Goal: Information Seeking & Learning: Learn about a topic

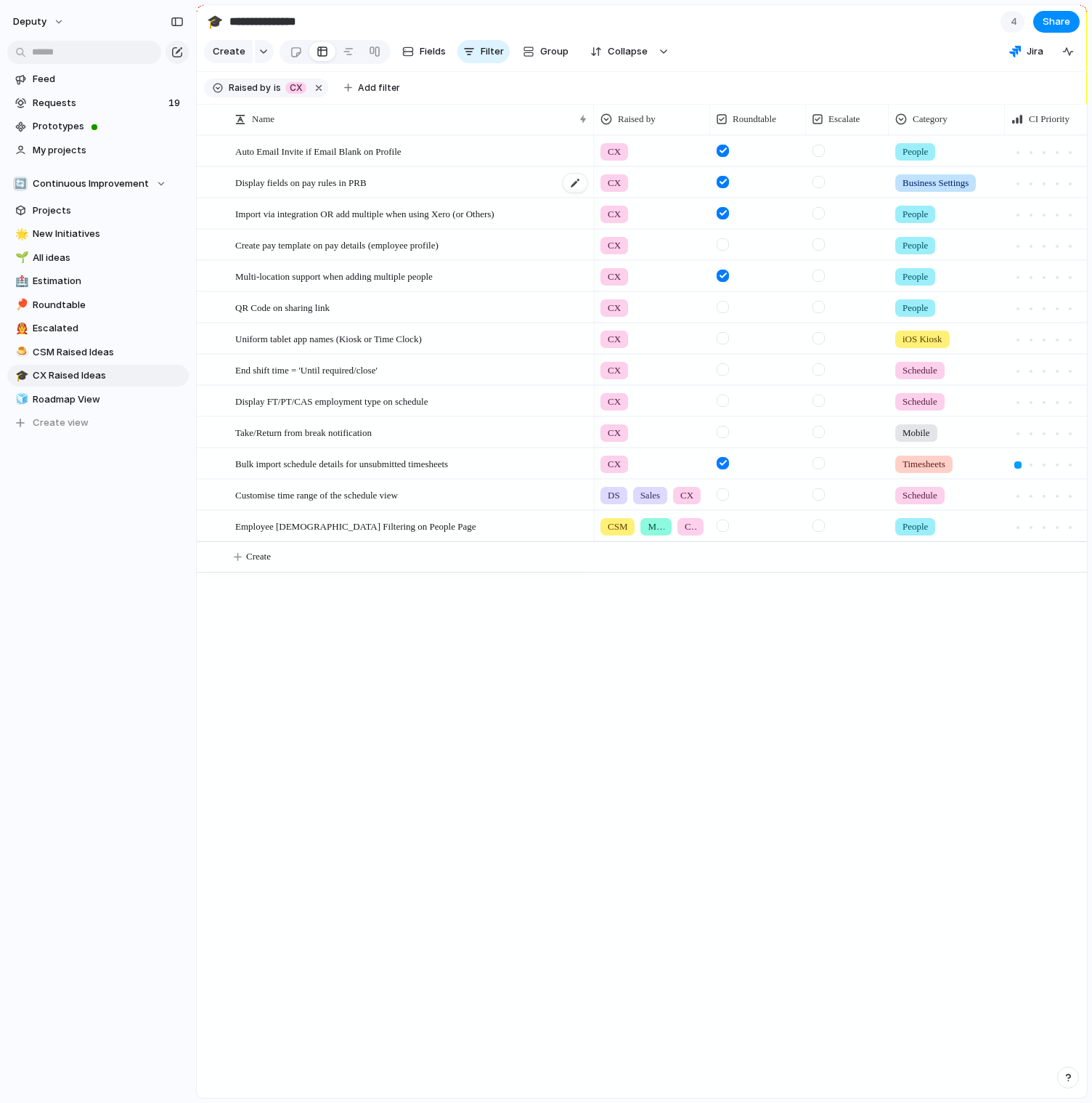
click at [367, 183] on span "Display fields on pay rules in PRB" at bounding box center [301, 182] width 131 height 17
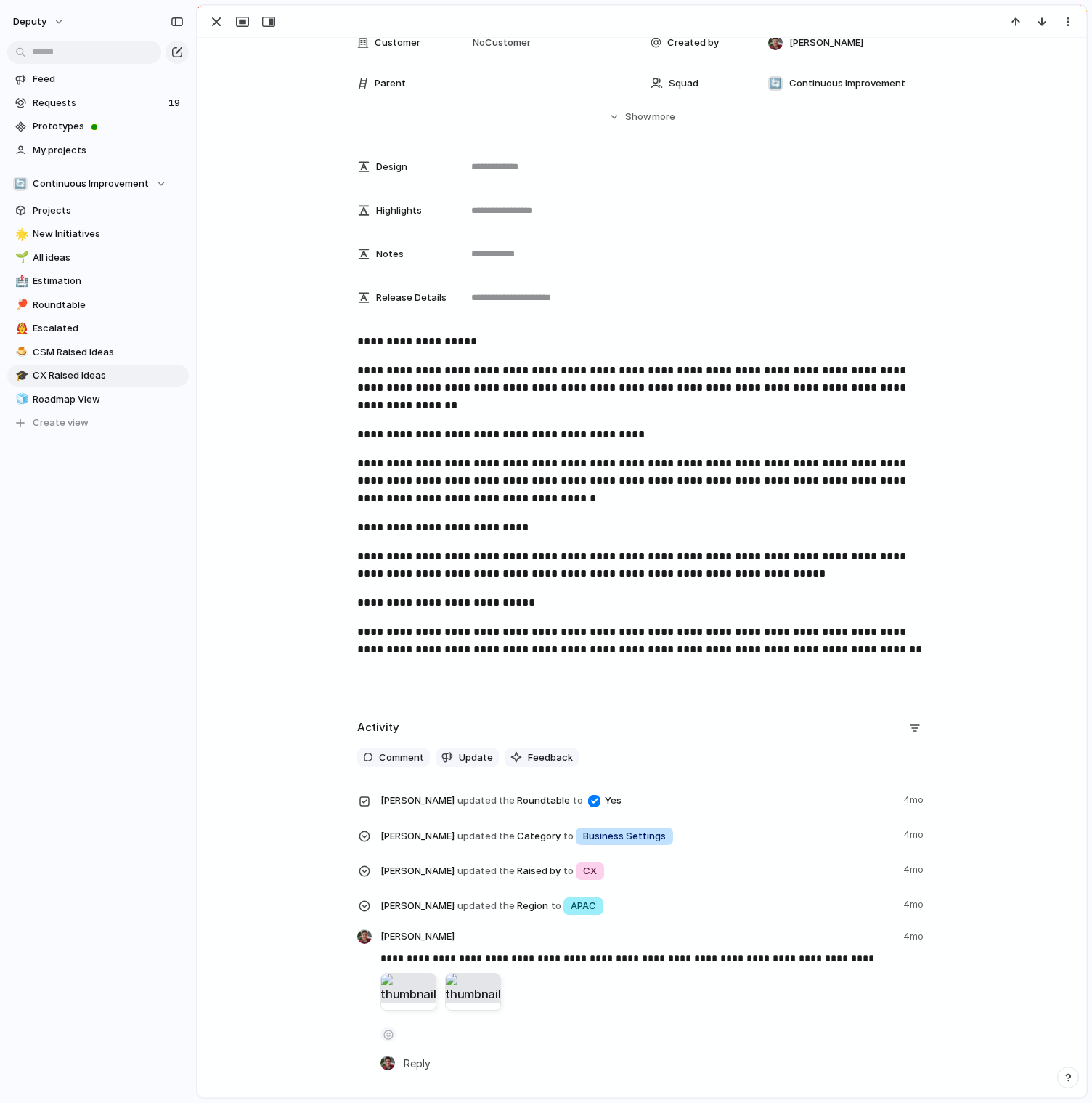
scroll to position [401, 0]
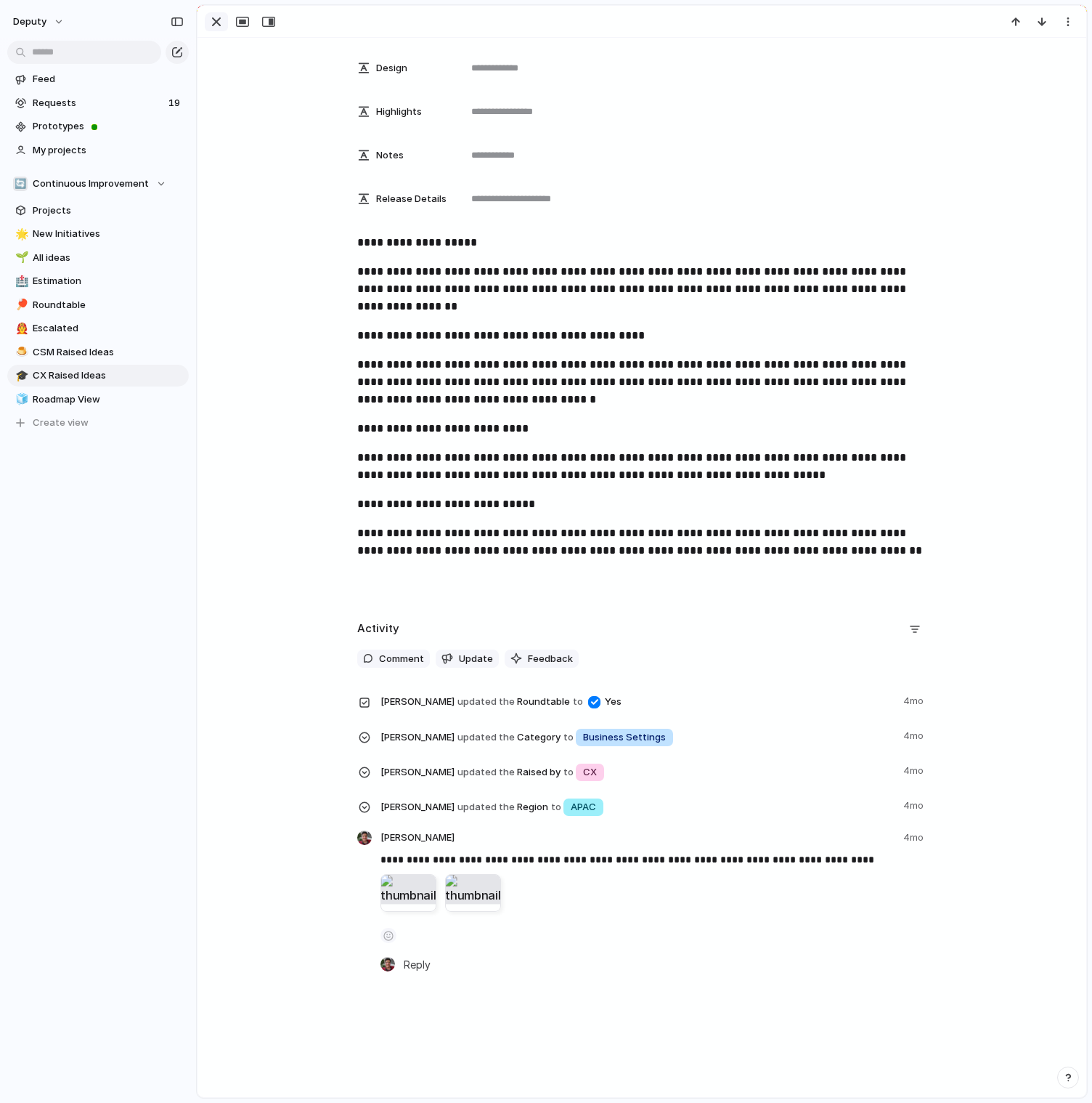
click at [208, 20] on div "button" at bounding box center [216, 21] width 17 height 17
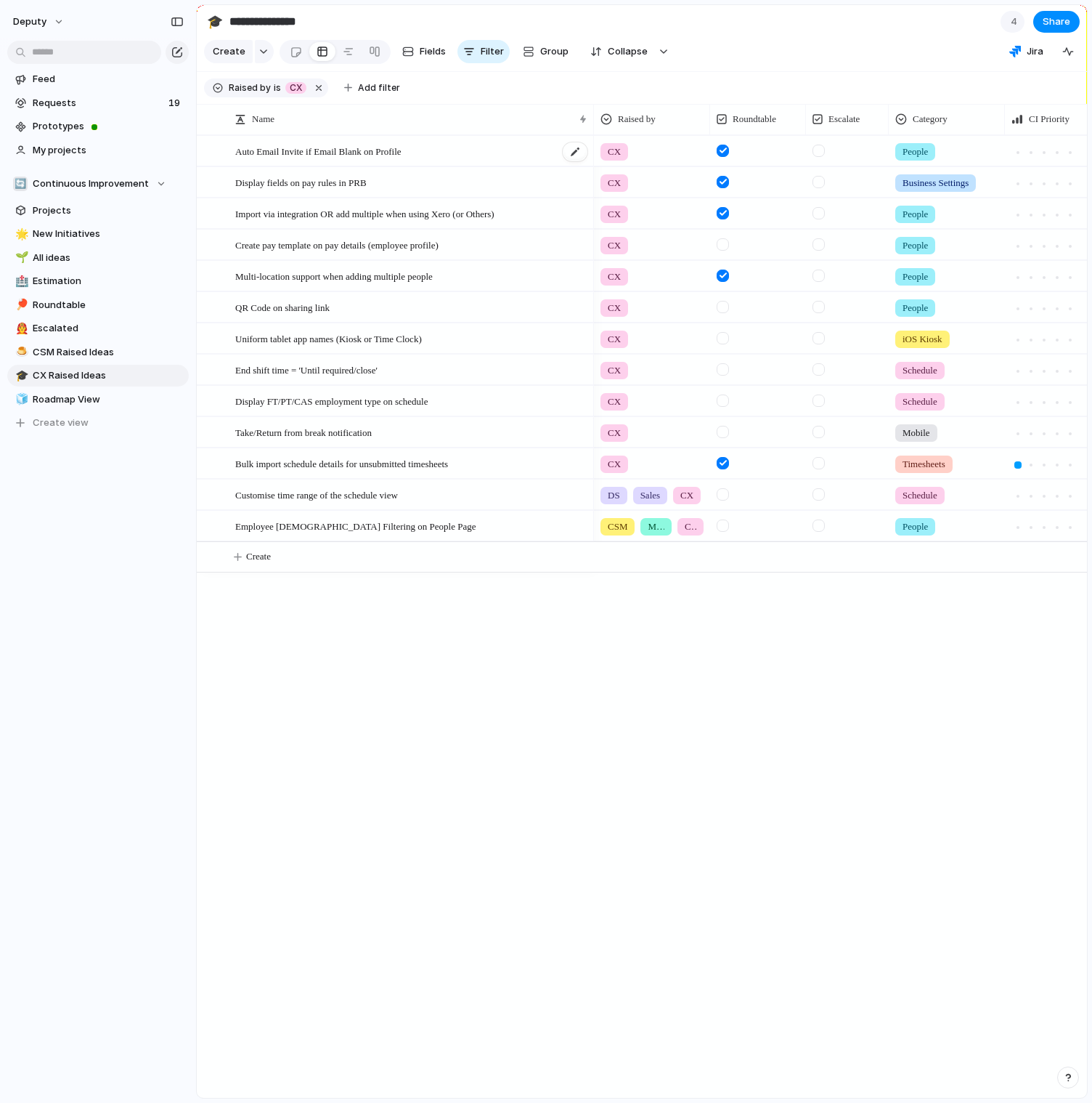
click at [363, 153] on span "Auto Email Invite if Email Blank on Profile" at bounding box center [318, 151] width 167 height 17
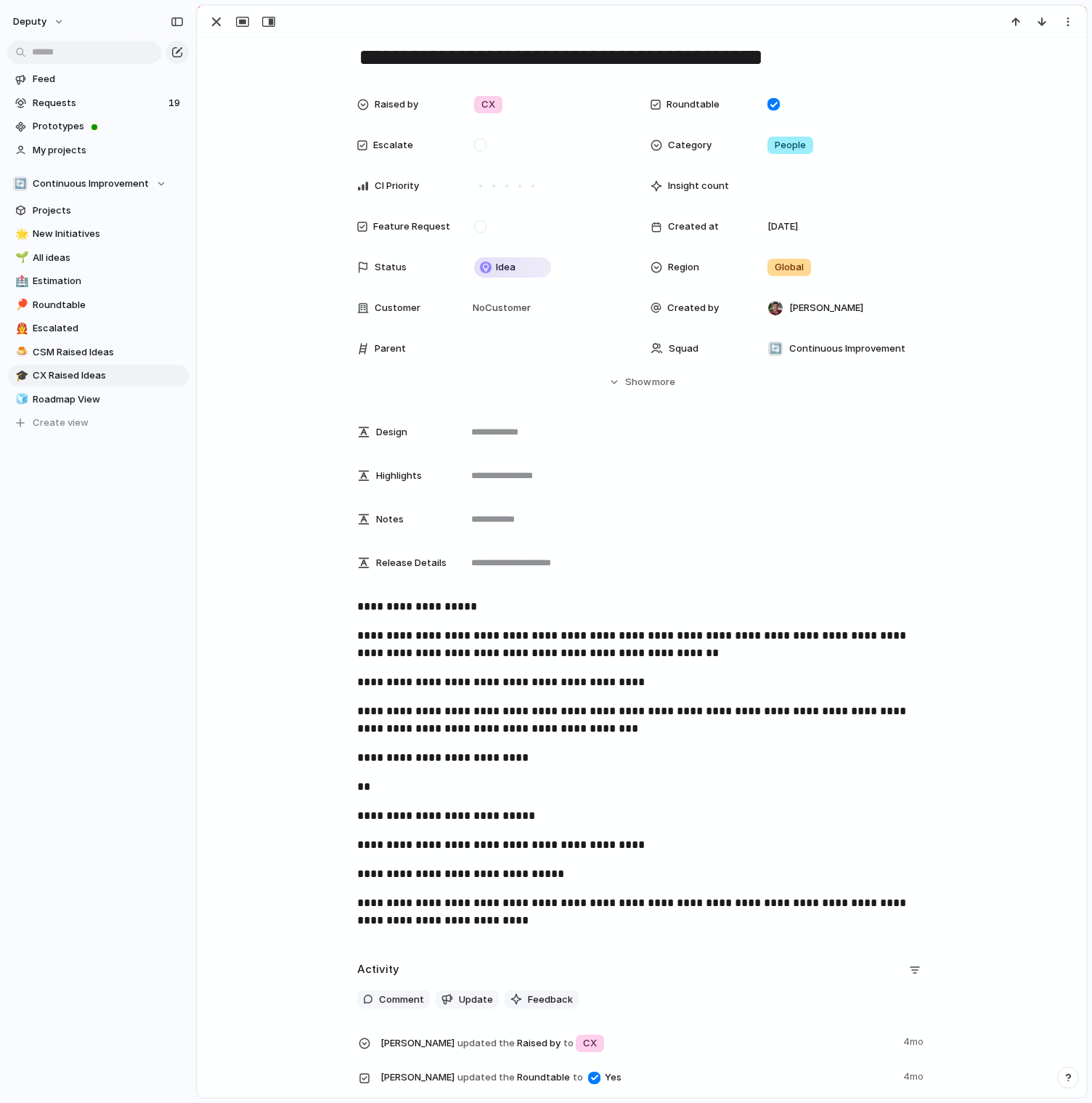
scroll to position [39, 0]
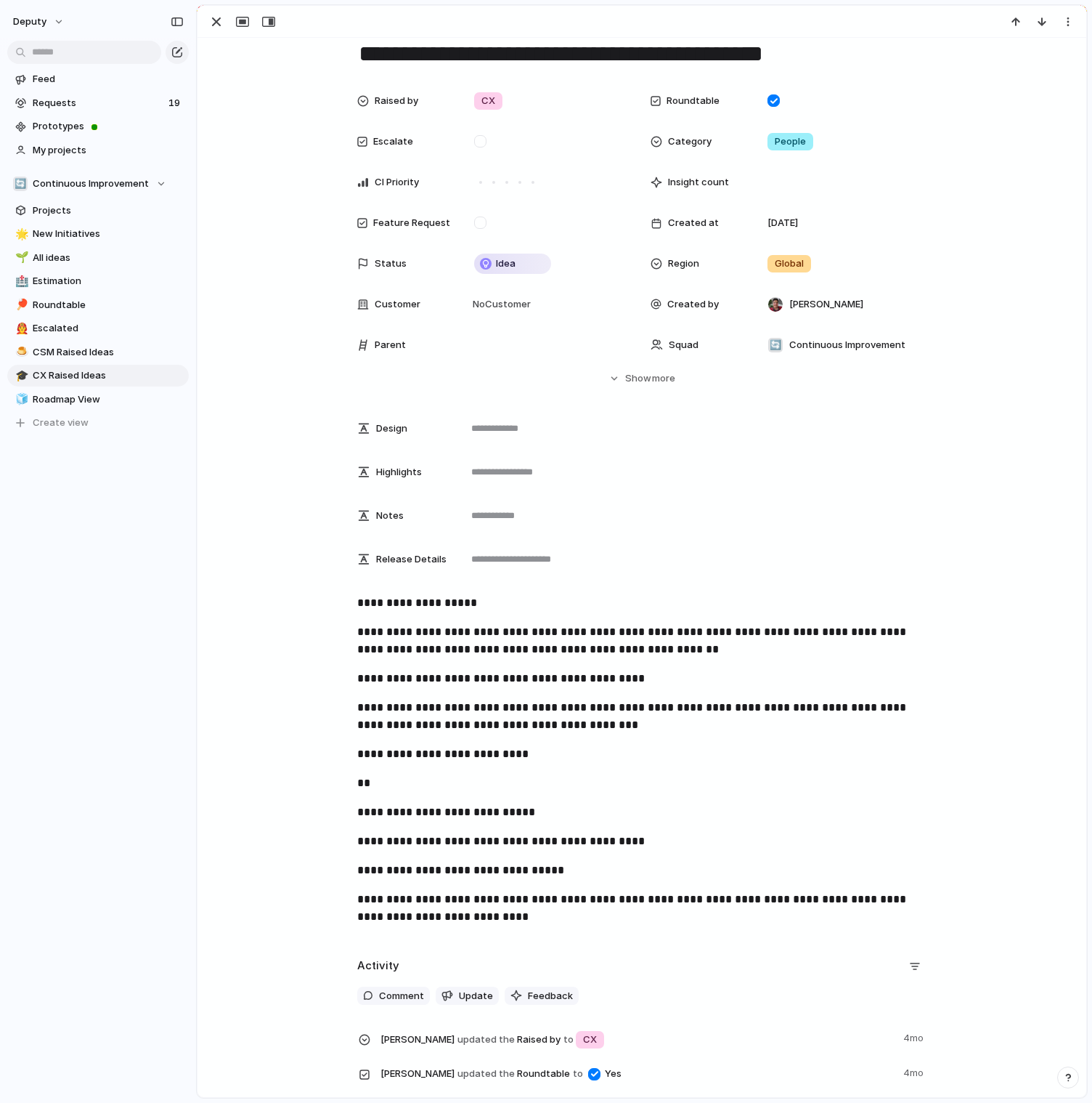
drag, startPoint x: 211, startPoint y: 25, endPoint x: 216, endPoint y: 32, distance: 8.6
click at [211, 25] on div "button" at bounding box center [216, 21] width 17 height 17
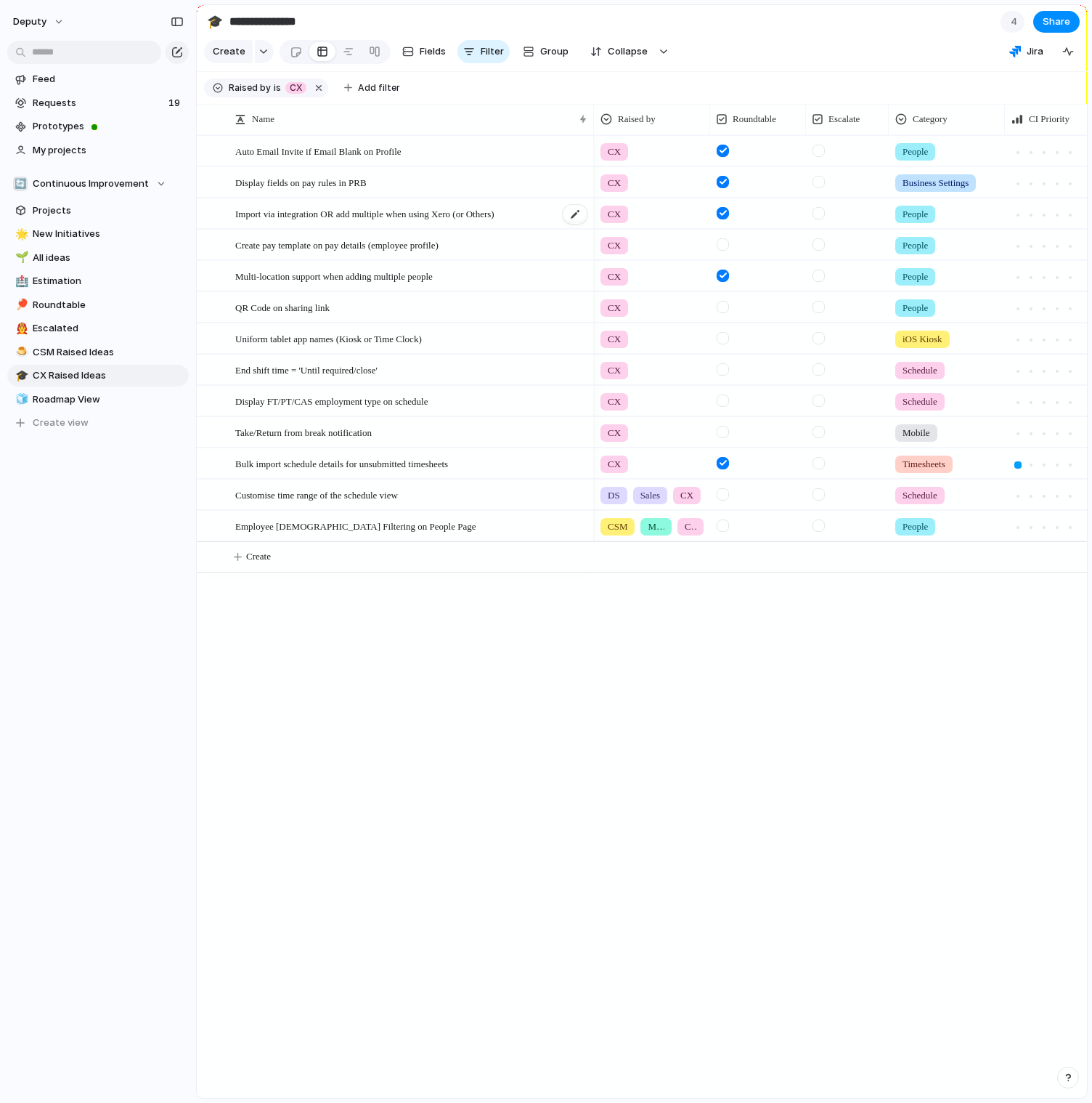
click at [330, 214] on span "Import via integration OR add multiple when using Xero (or Others)" at bounding box center [365, 213] width 259 height 17
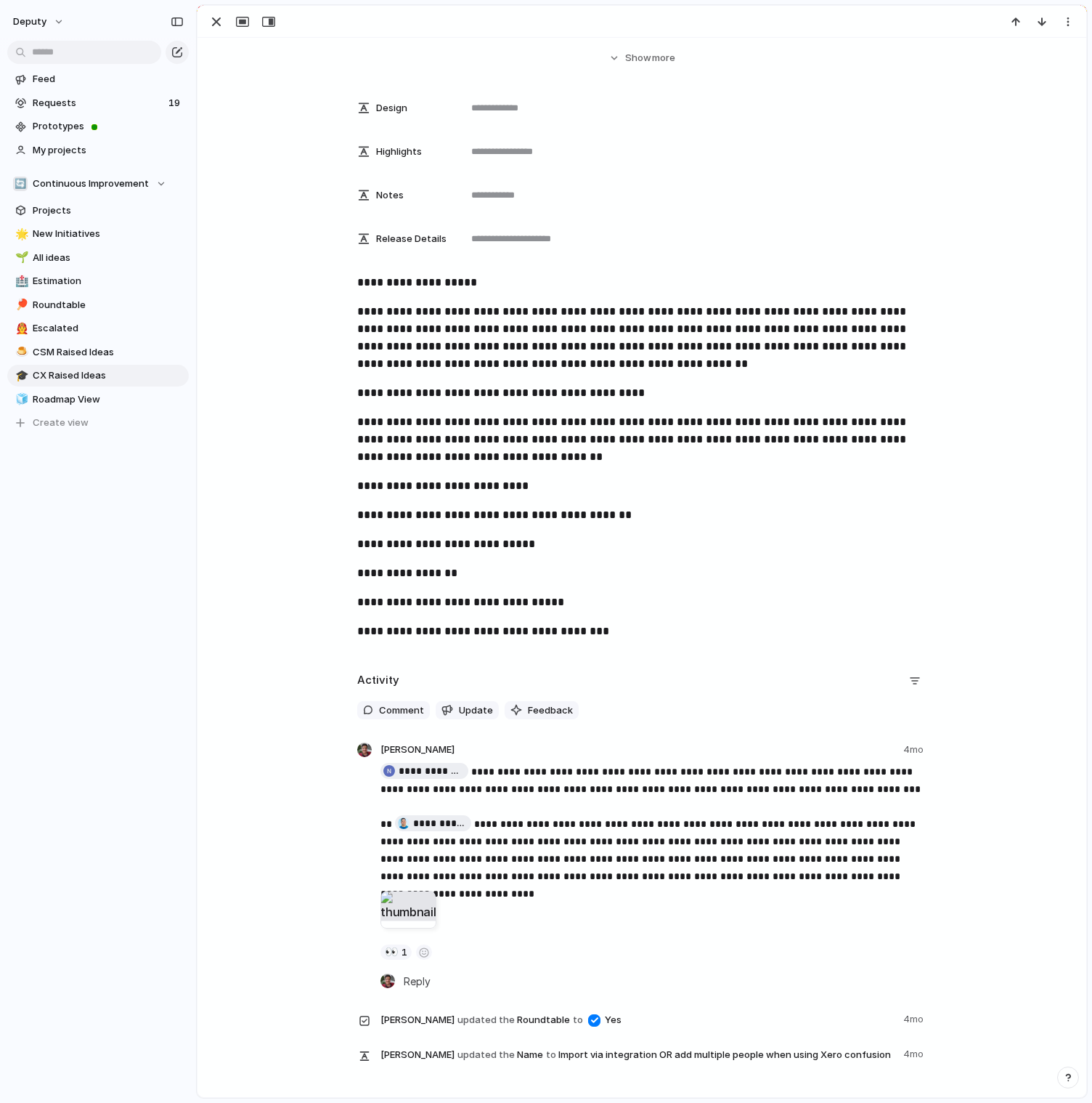
scroll to position [476, 0]
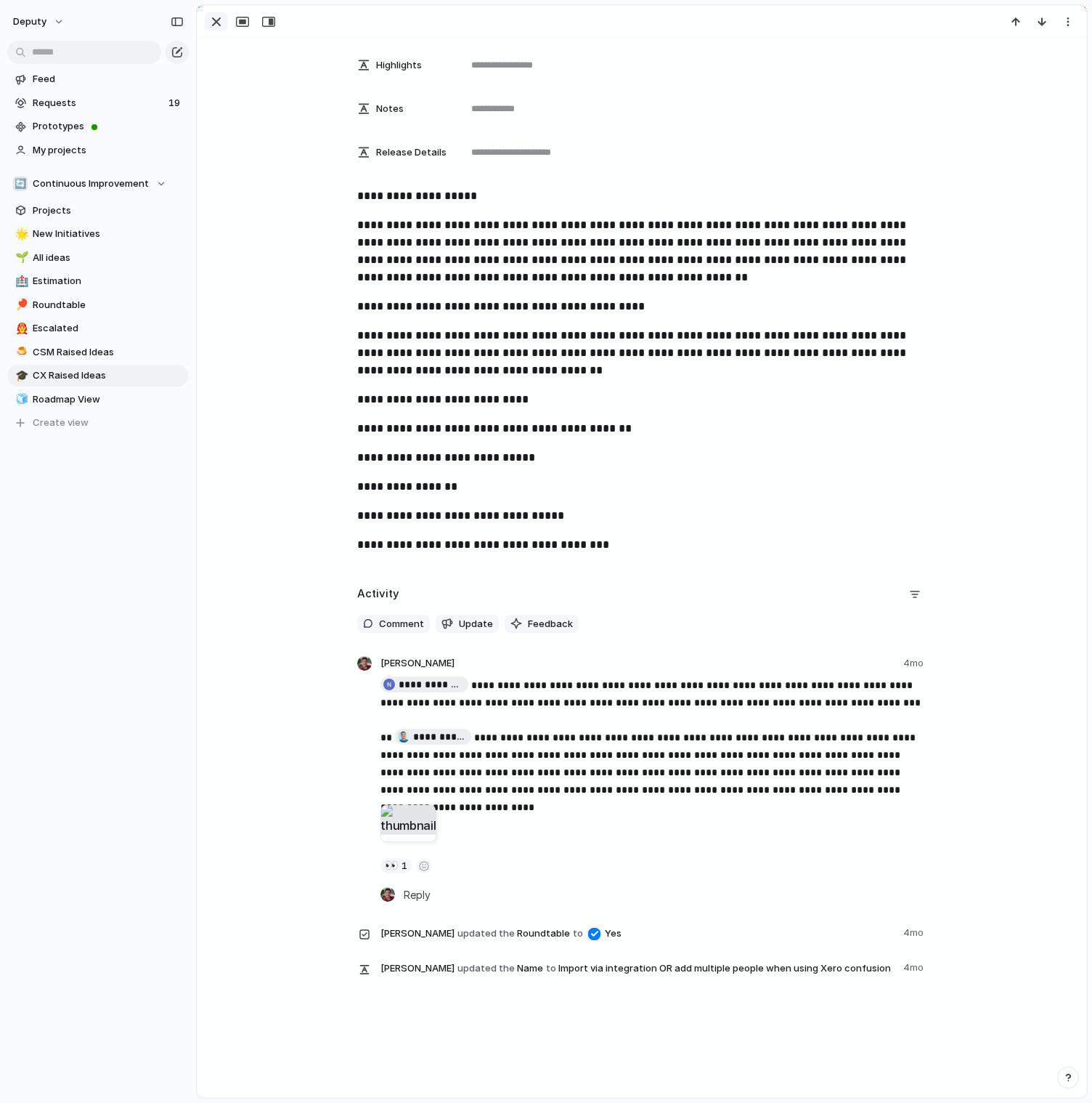
click at [216, 17] on div "button" at bounding box center [216, 21] width 17 height 17
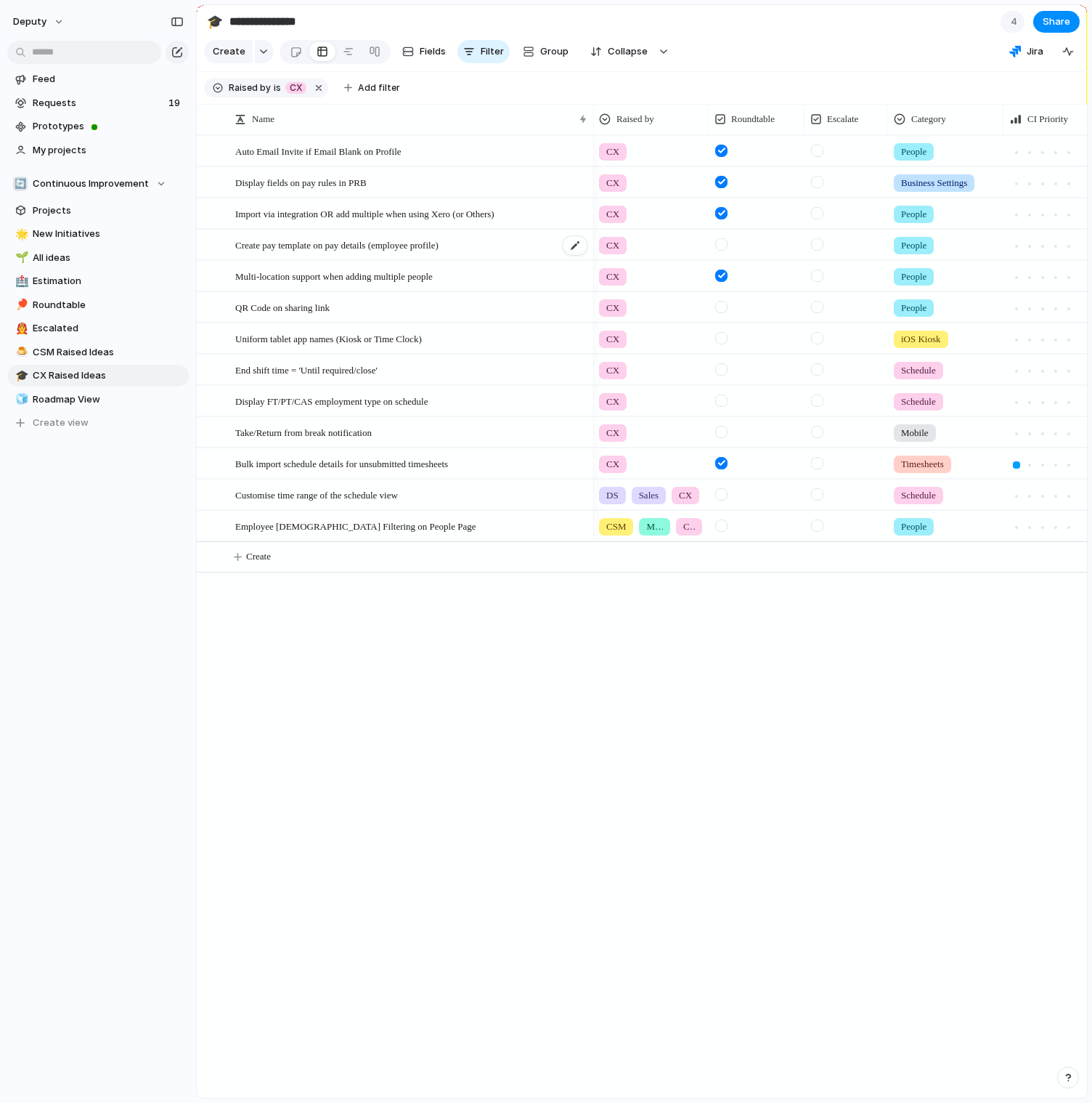
scroll to position [0, 2]
click at [308, 249] on span "Create pay template on pay details (employee profile)" at bounding box center [337, 244] width 203 height 17
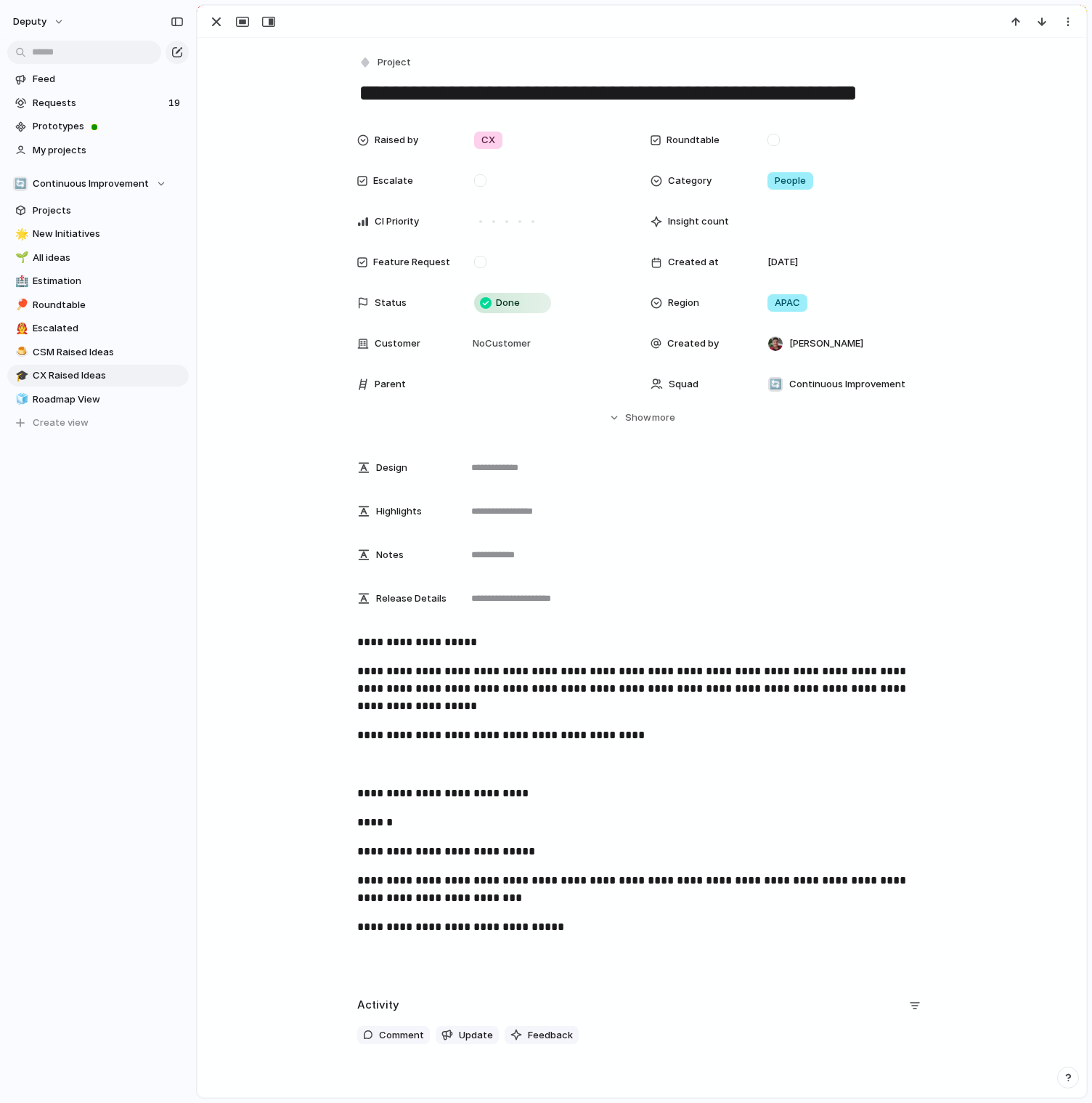
scroll to position [67, 0]
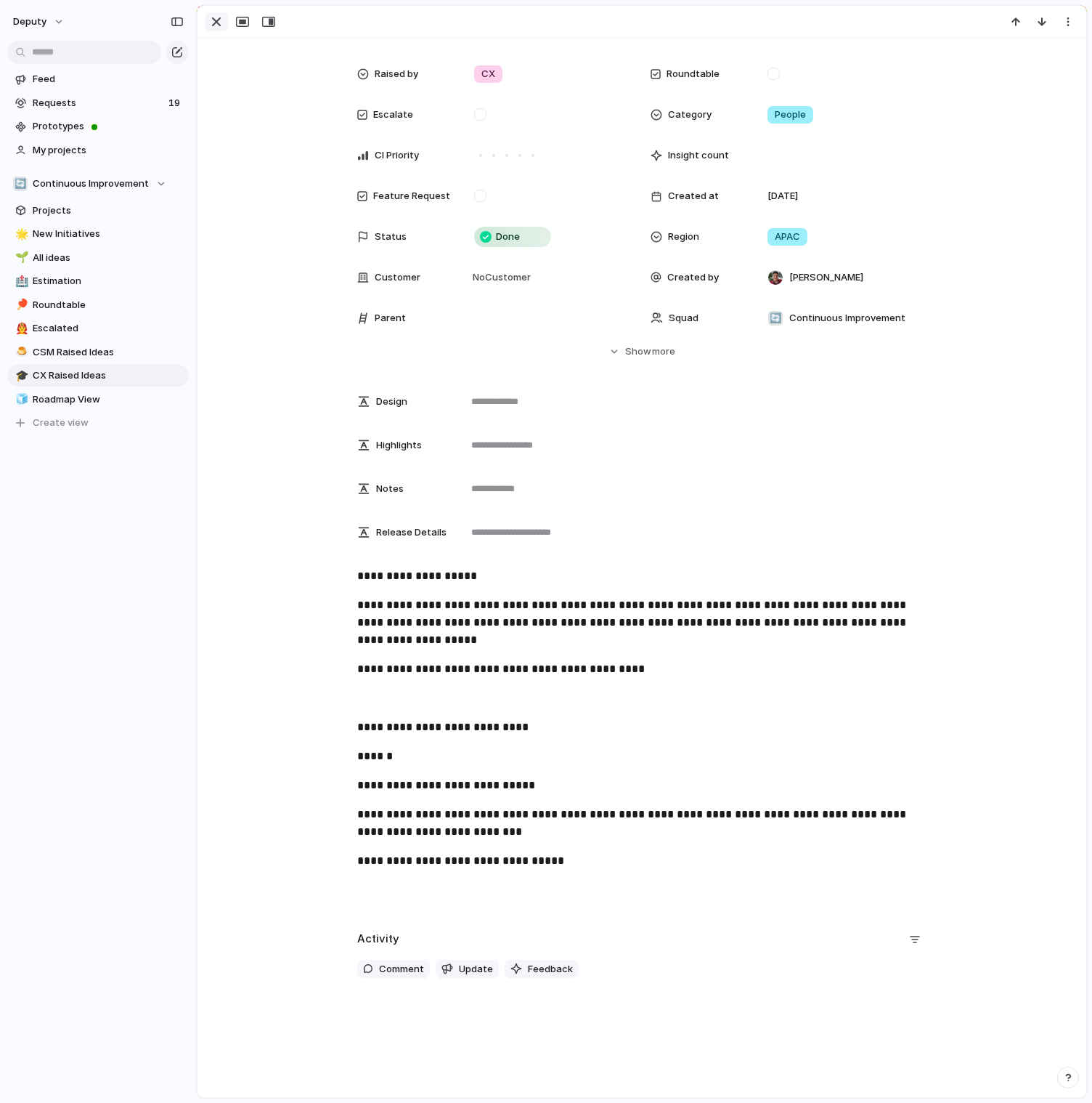
click at [214, 22] on div "button" at bounding box center [216, 21] width 17 height 17
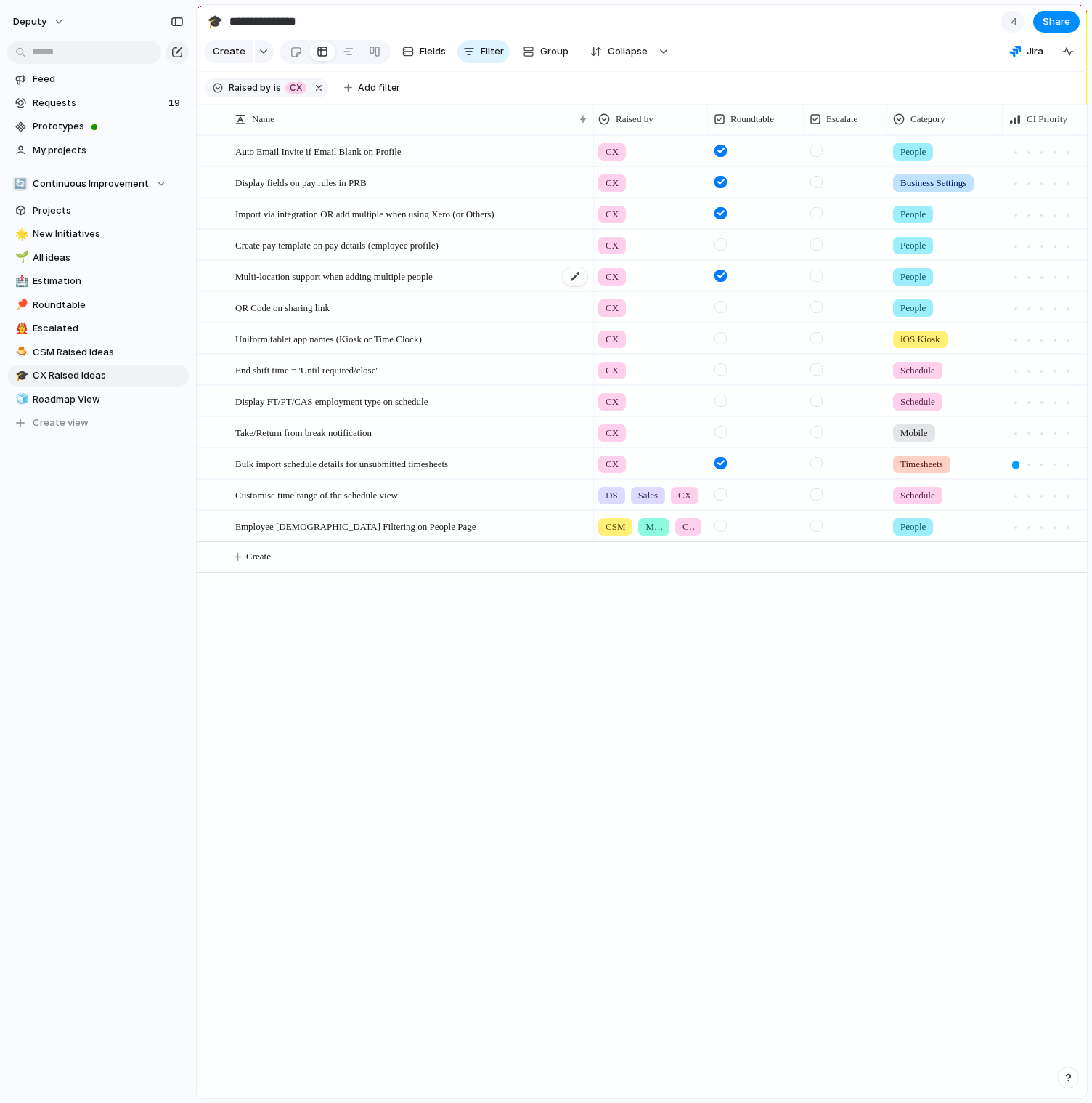
click at [332, 278] on span "Multi-location support when adding multiple people" at bounding box center [334, 276] width 197 height 17
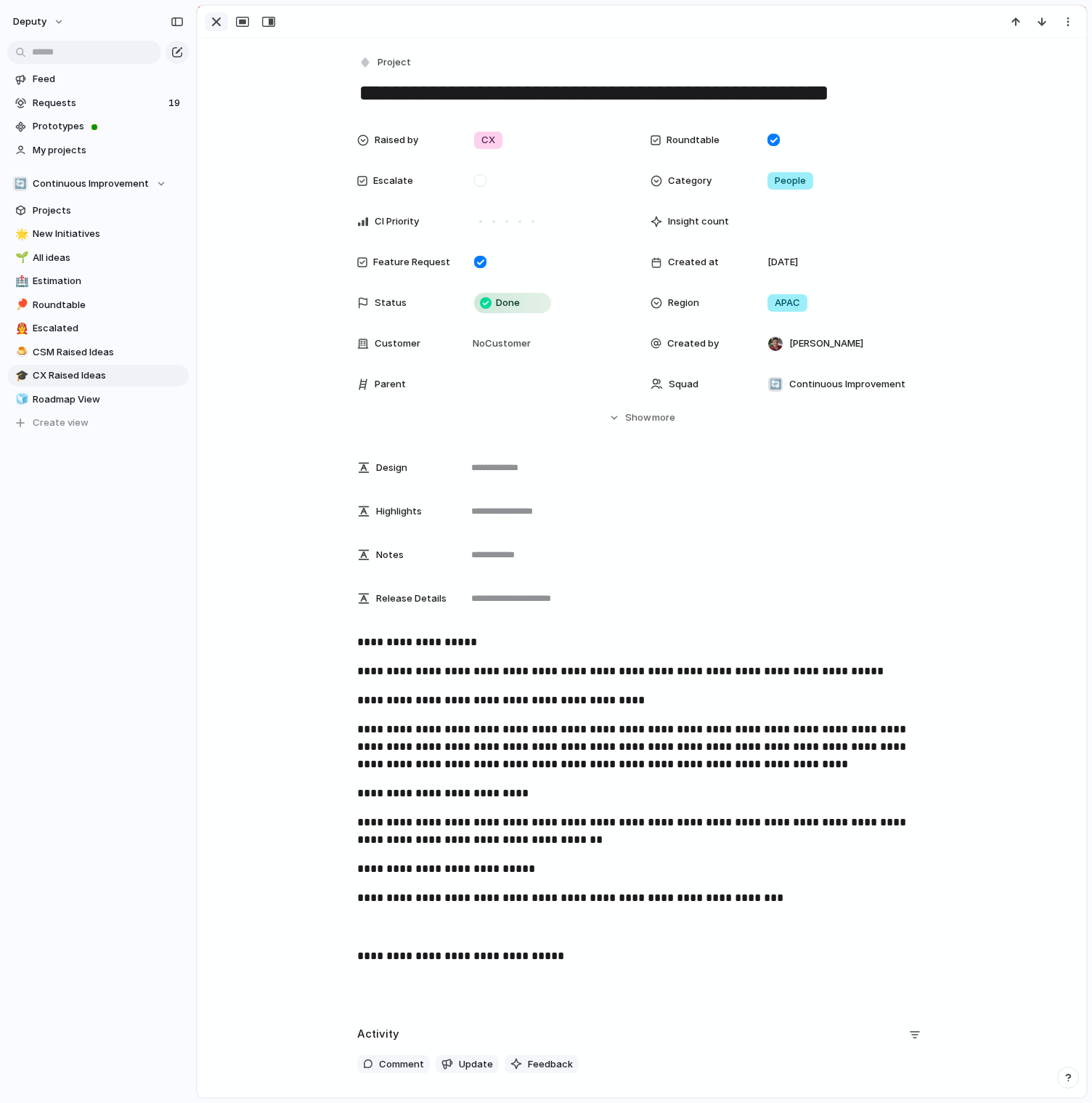
click at [211, 24] on div "button" at bounding box center [216, 21] width 17 height 17
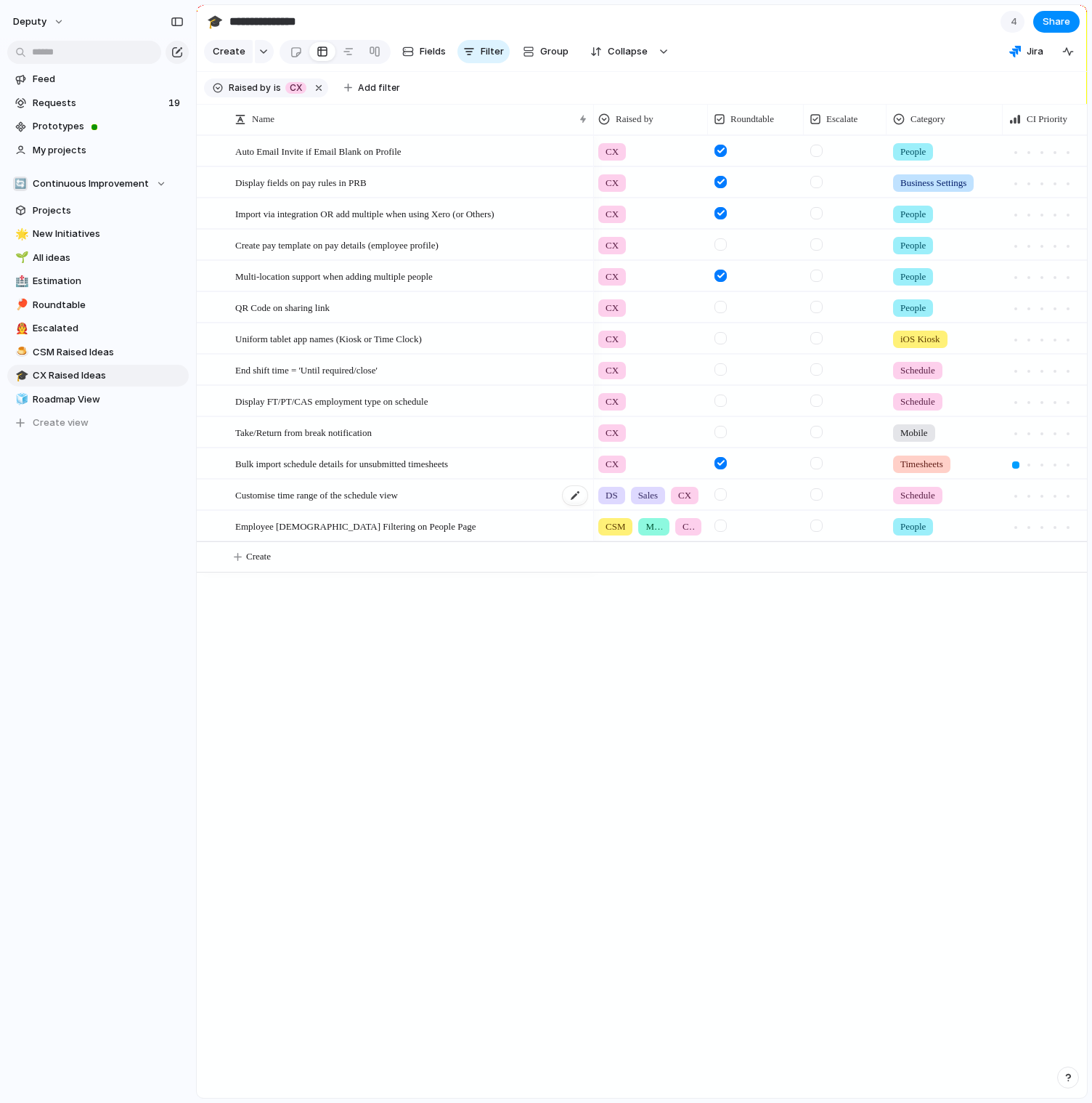
click at [298, 490] on span "Customise time range of the schedule view" at bounding box center [317, 495] width 163 height 17
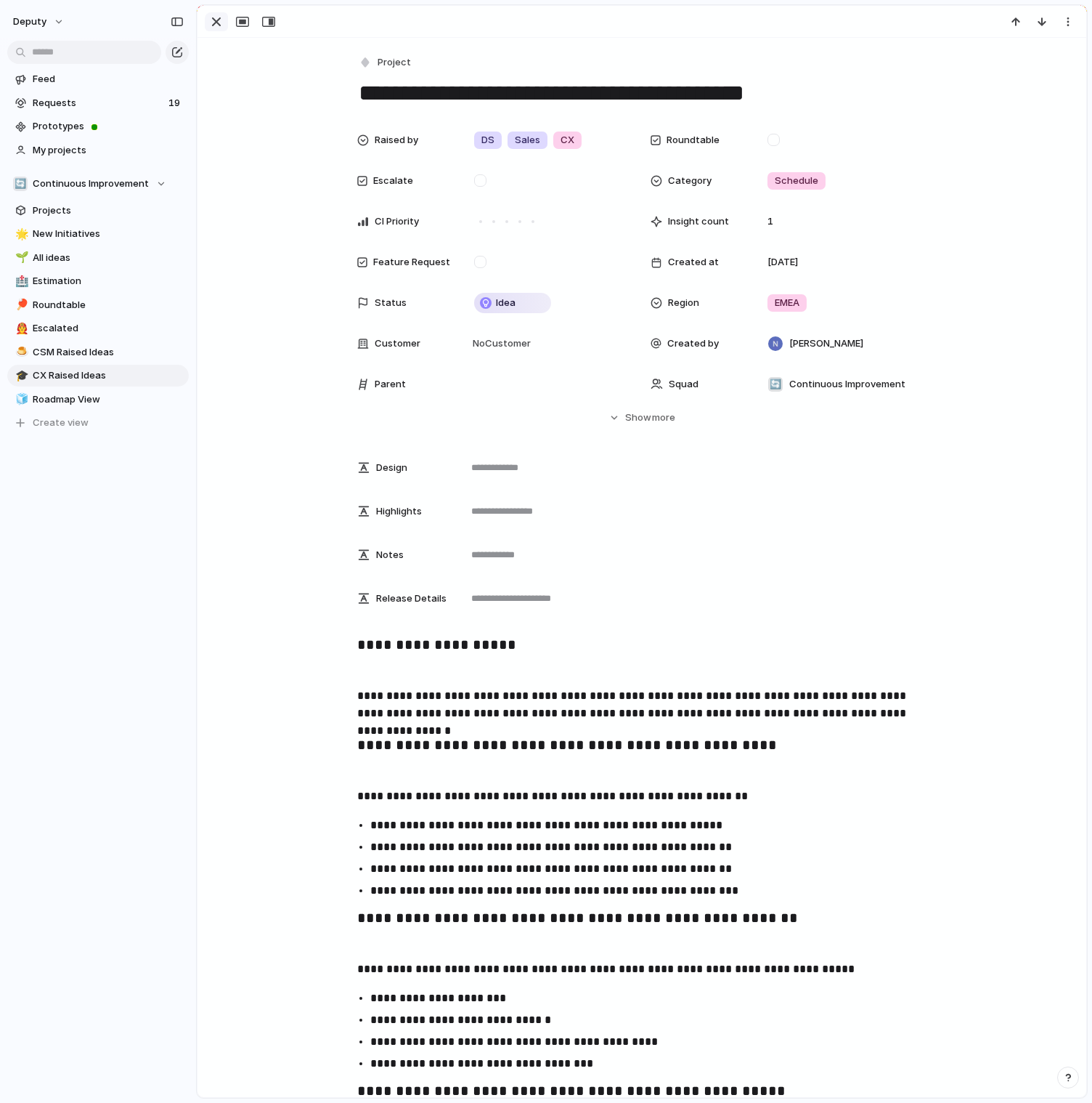
click at [221, 21] on div "button" at bounding box center [216, 21] width 17 height 17
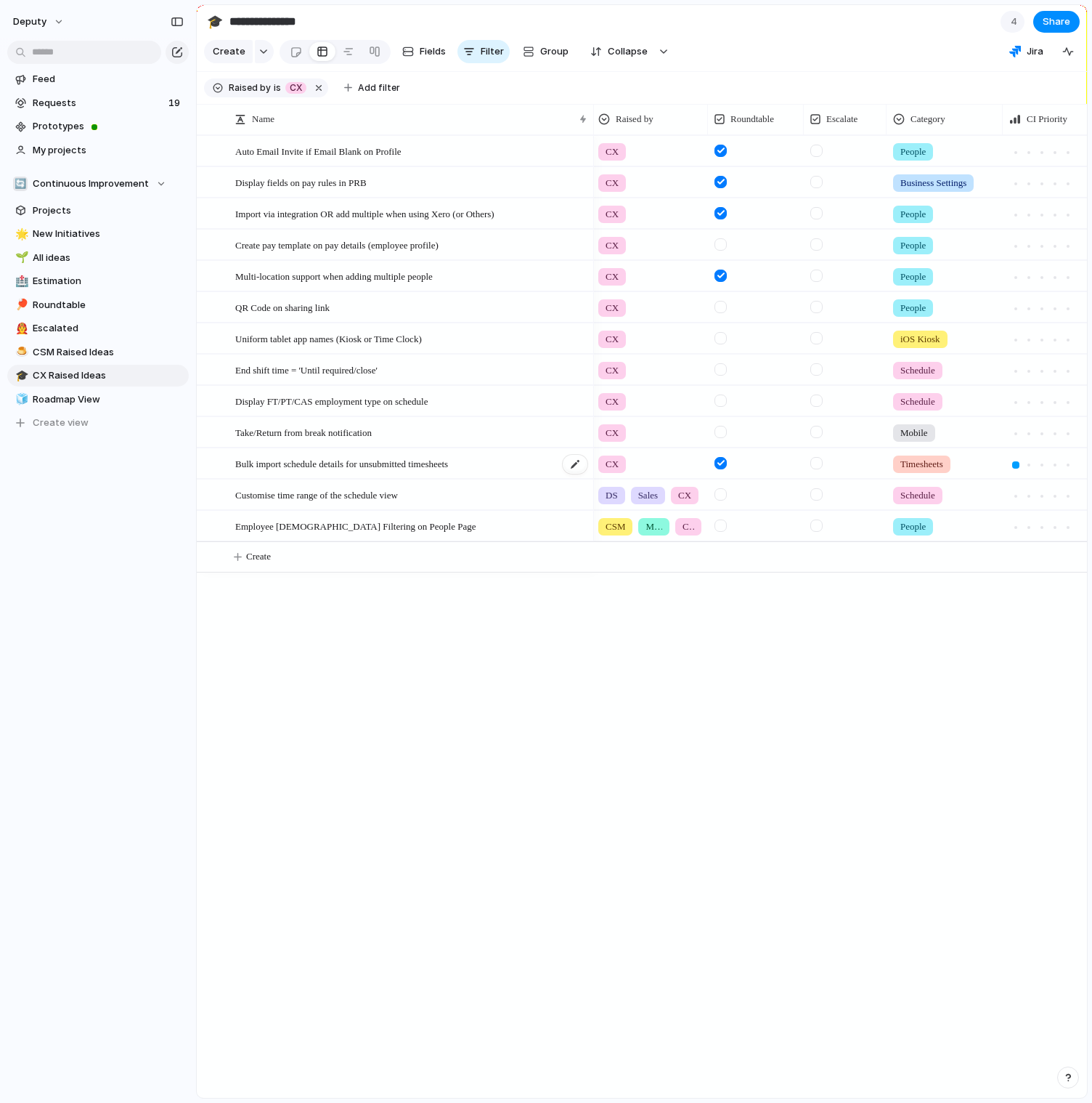
click at [374, 464] on span "Bulk import schedule details for unsubmitted timesheets" at bounding box center [341, 463] width 213 height 17
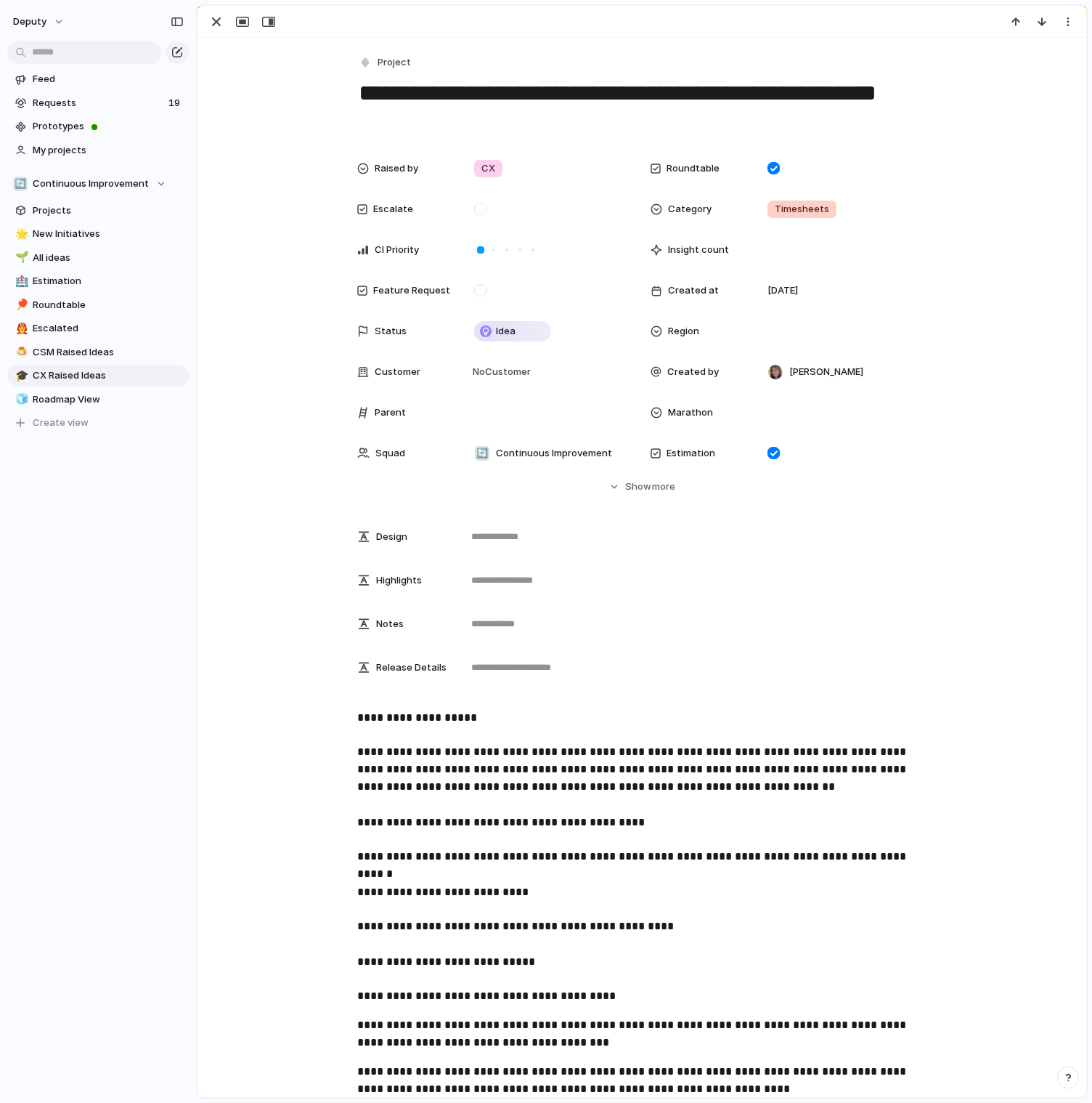
scroll to position [1, 0]
click at [207, 24] on button "button" at bounding box center [216, 21] width 23 height 19
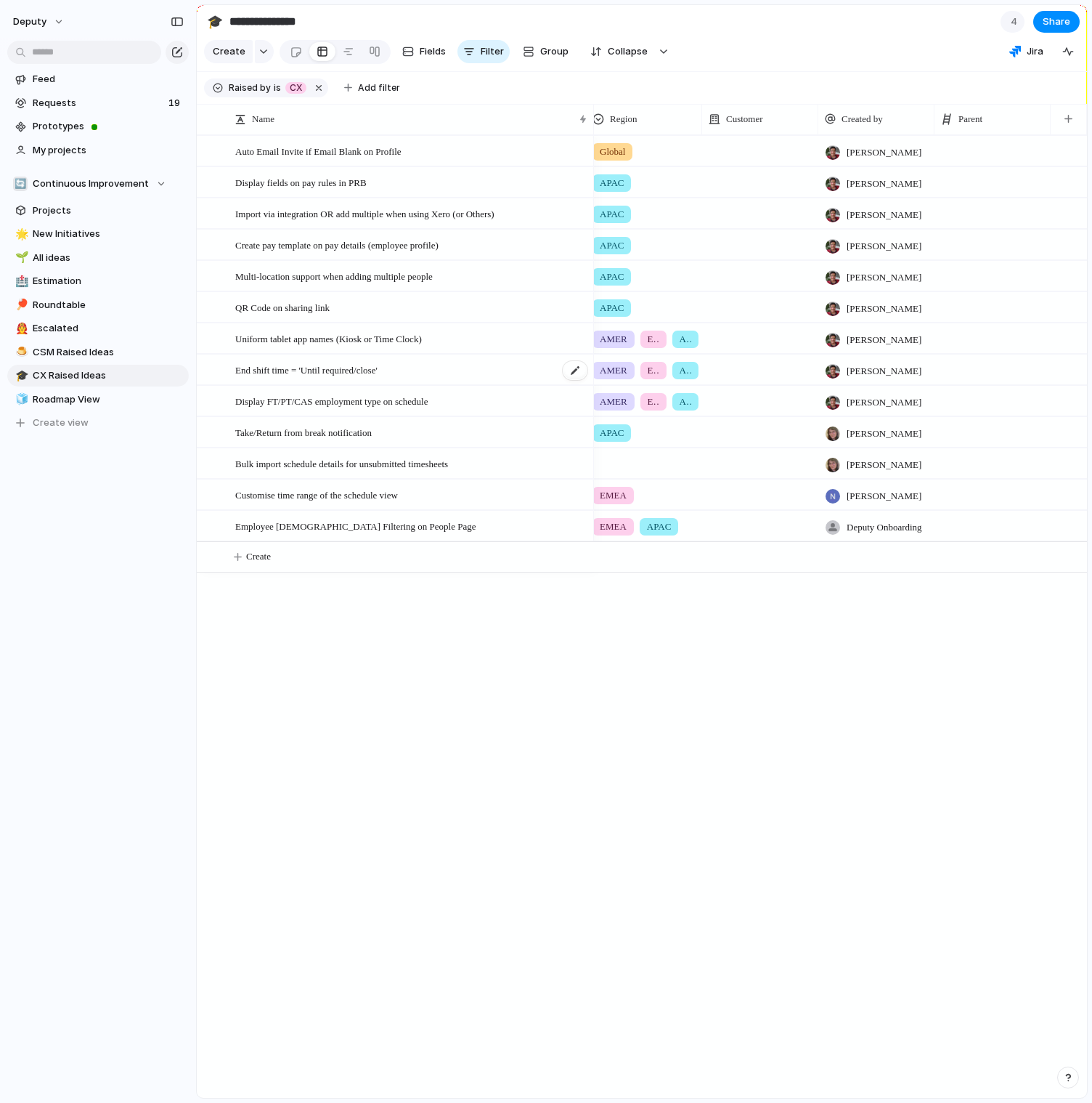
click at [402, 377] on div "End shift time = 'Until required/close'" at bounding box center [411, 370] width 353 height 30
